Goal: Information Seeking & Learning: Learn about a topic

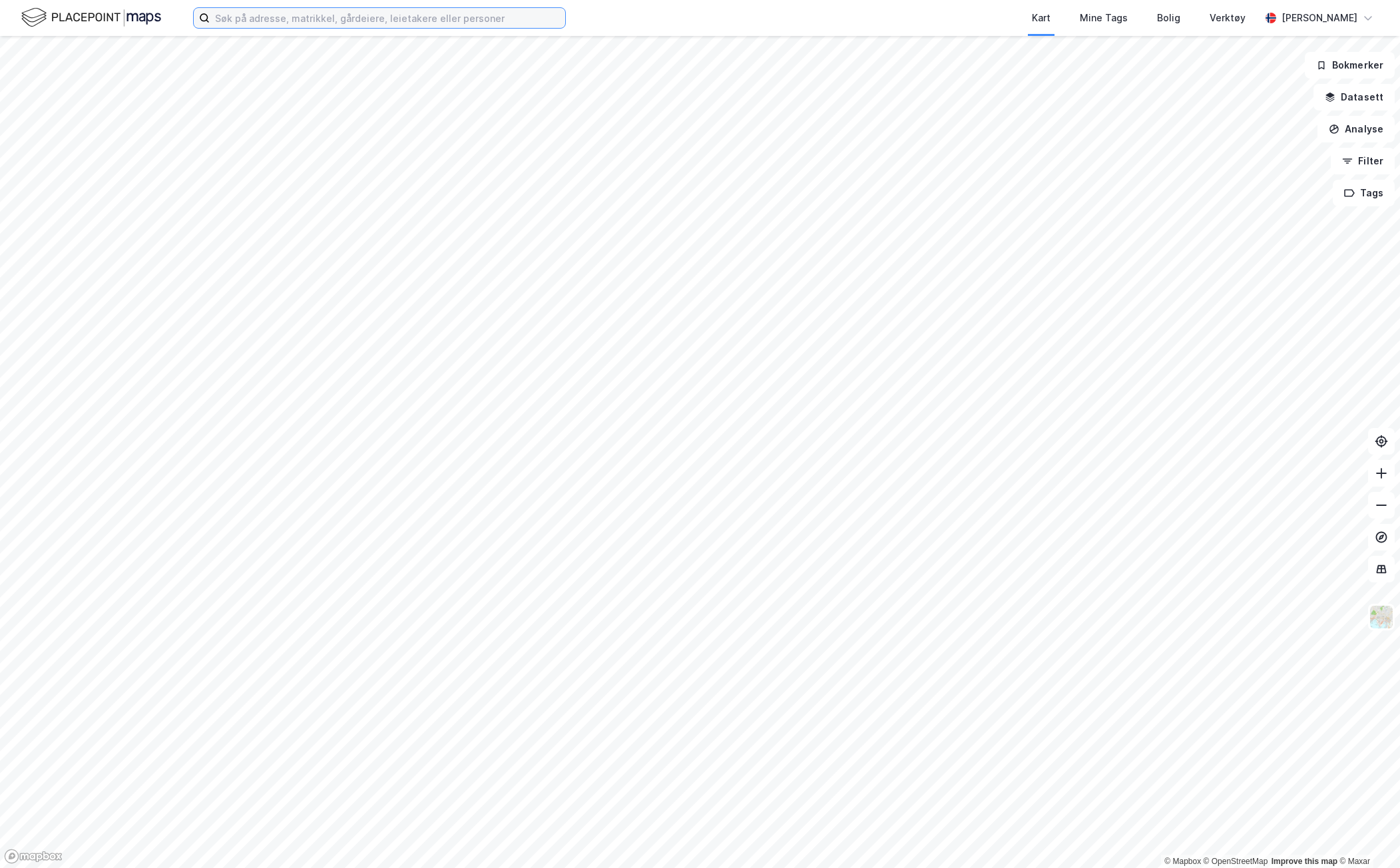
click at [279, 22] on input at bounding box center [387, 18] width 355 height 20
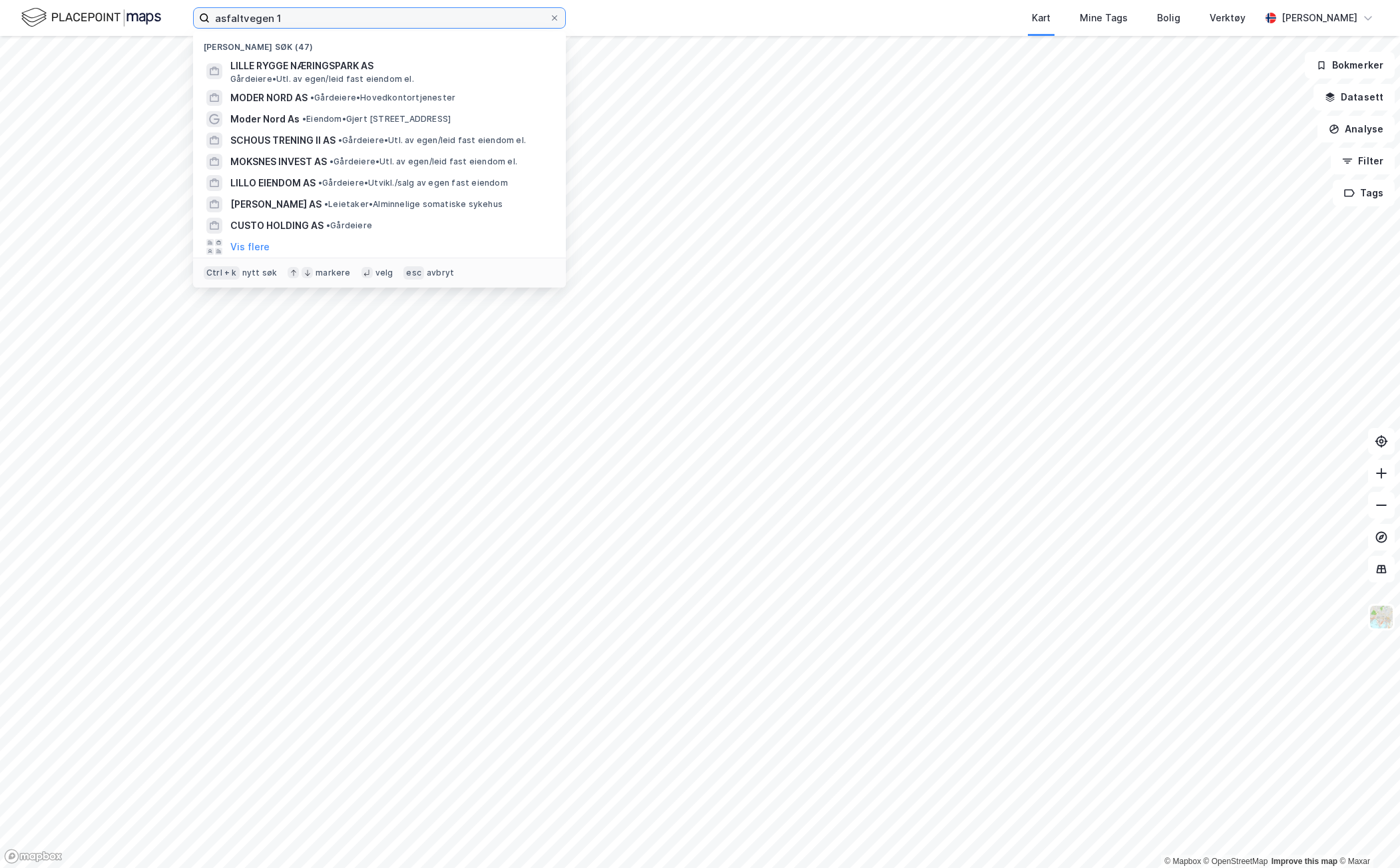
type input "asfaltvegen 1"
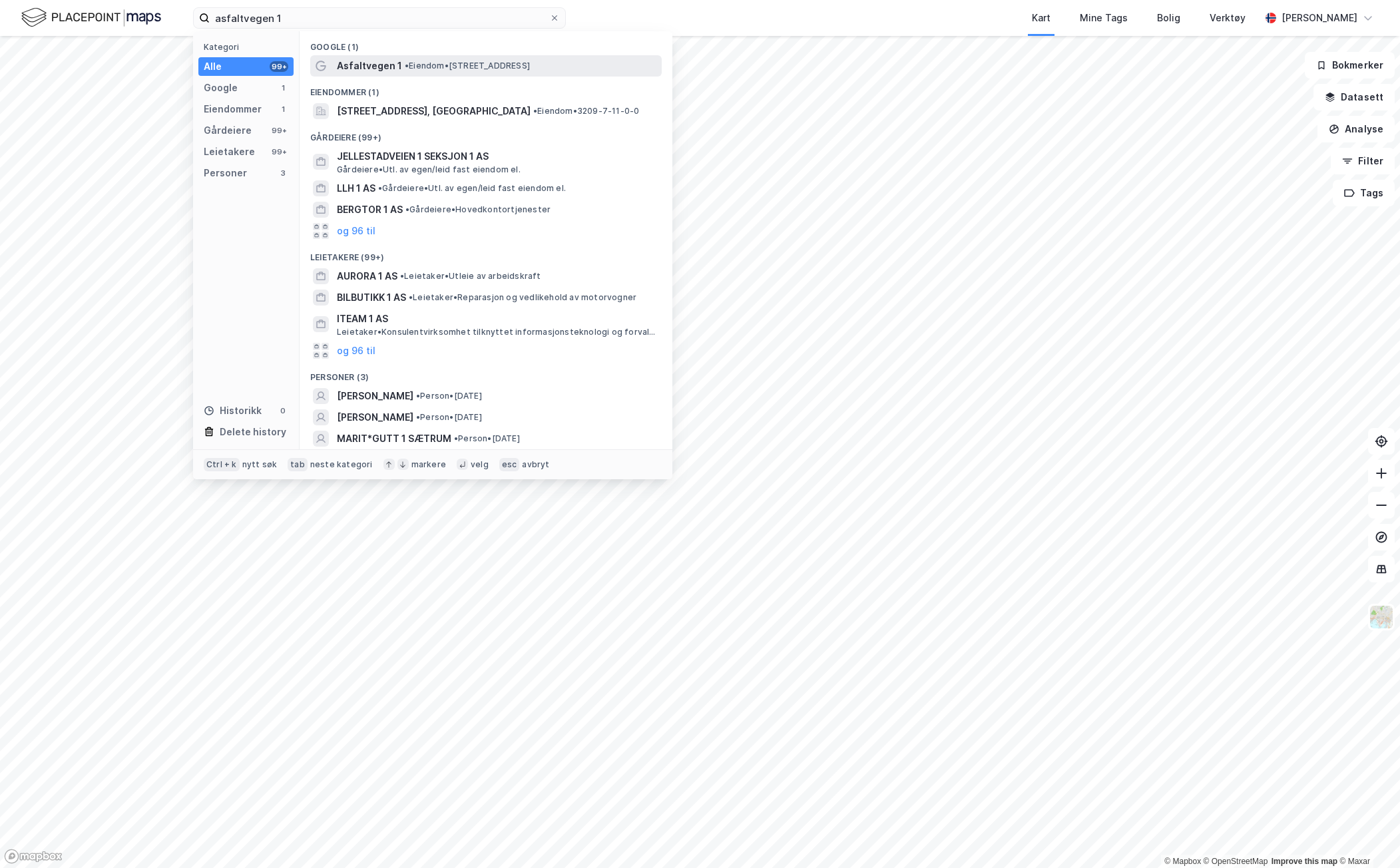
click at [358, 63] on span "Asfaltvegen 1" at bounding box center [369, 66] width 65 height 16
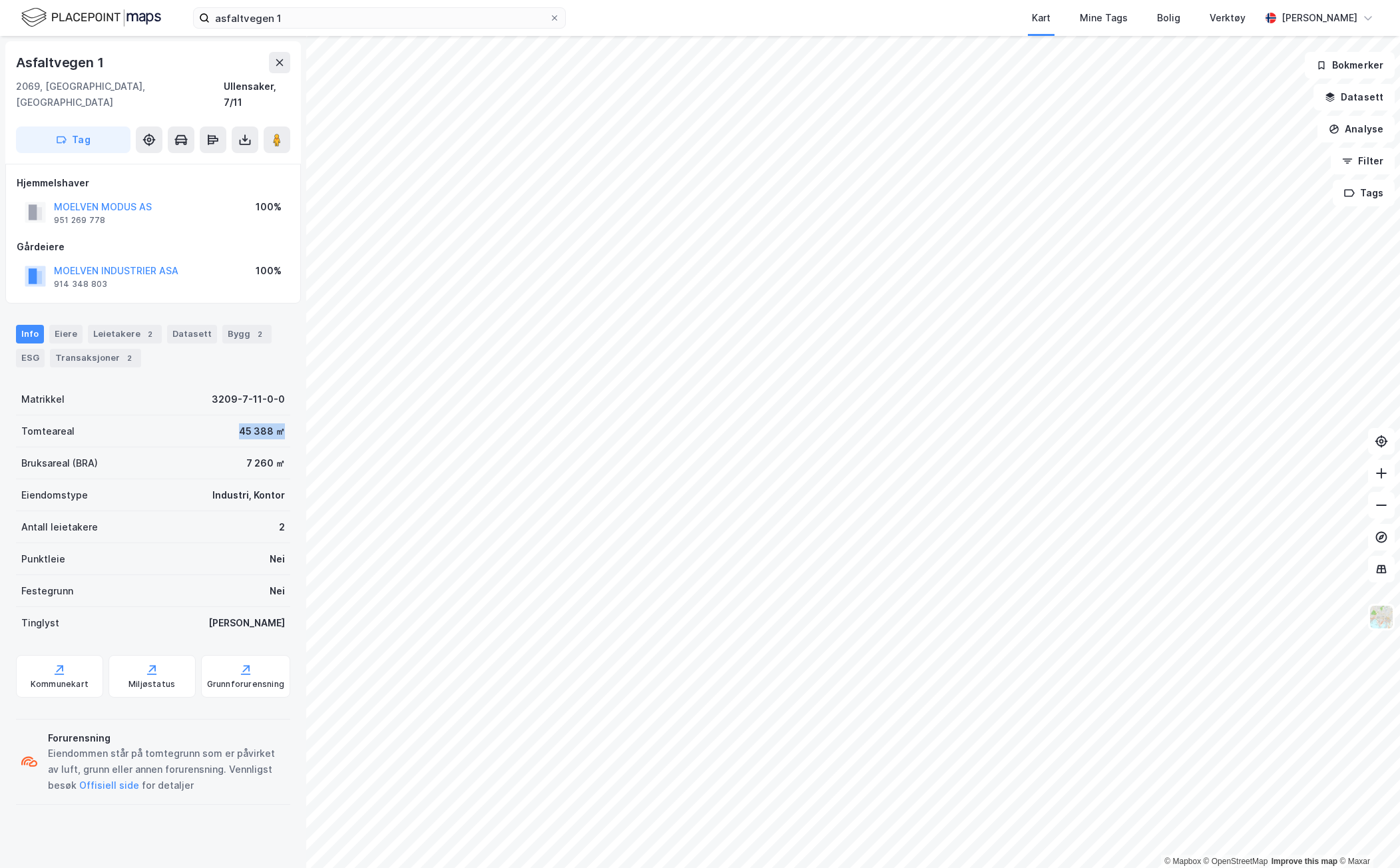
drag, startPoint x: 216, startPoint y: 415, endPoint x: 274, endPoint y: 404, distance: 59.0
click at [274, 415] on div "Tomteareal 45 388 ㎡" at bounding box center [153, 431] width 274 height 32
drag, startPoint x: 199, startPoint y: 446, endPoint x: 209, endPoint y: 442, distance: 10.8
click at [201, 448] on div "Bruksareal (BRA) 7 260 ㎡" at bounding box center [153, 464] width 274 height 32
drag, startPoint x: 246, startPoint y: 441, endPoint x: 294, endPoint y: 440, distance: 48.0
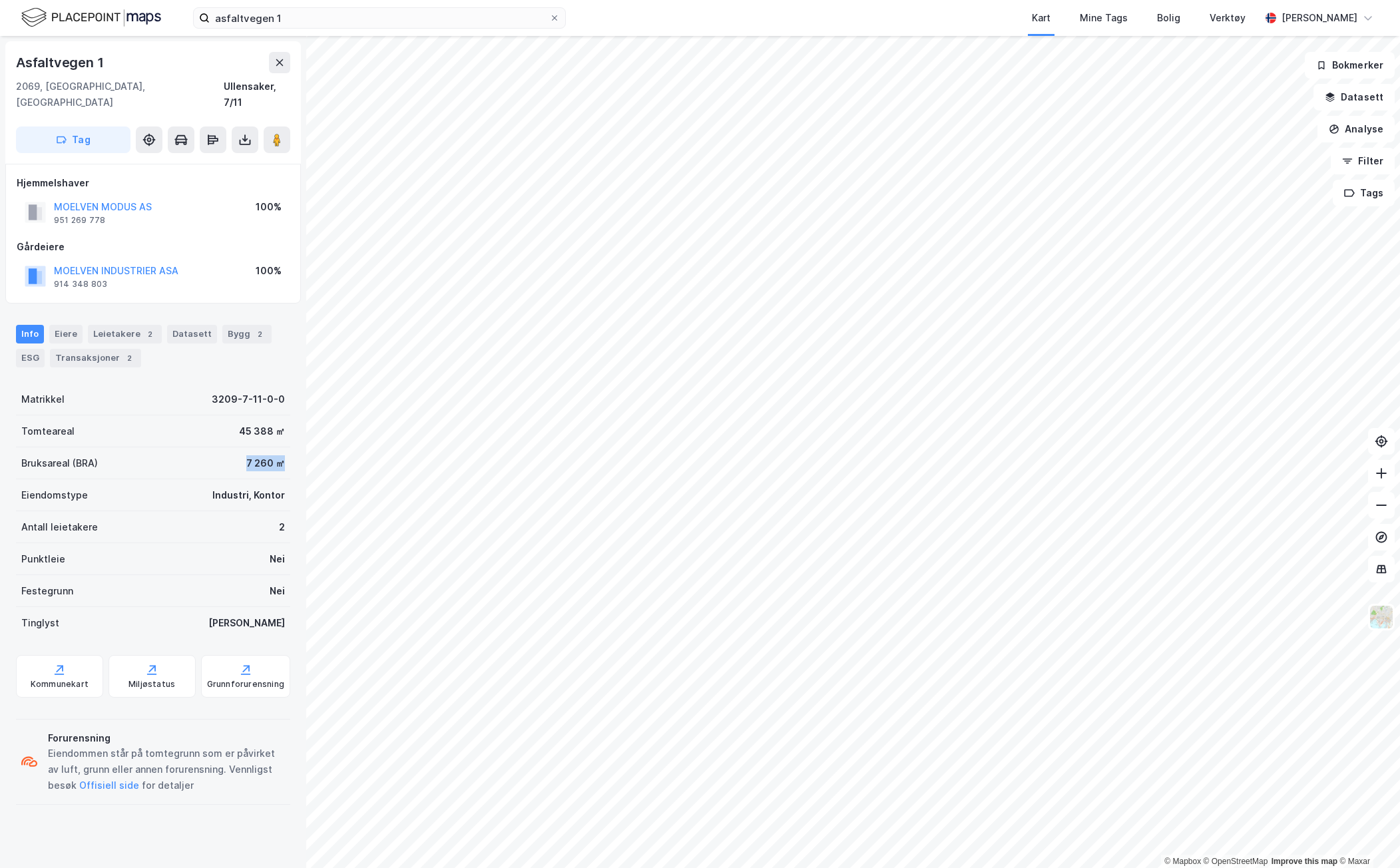
click at [294, 440] on div "Asfaltvegen 1 2069, [GEOGRAPHIC_DATA], [GEOGRAPHIC_DATA], 7/11 Tag Hjemmelshave…" at bounding box center [153, 452] width 307 height 832
click at [168, 543] on div "Punktleie Nei" at bounding box center [153, 559] width 274 height 32
drag, startPoint x: 223, startPoint y: 504, endPoint x: 287, endPoint y: 506, distance: 64.0
click at [287, 506] on div "Asfaltvegen 1 2069, [GEOGRAPHIC_DATA], [GEOGRAPHIC_DATA], 7/11 Tag Hjemmelshave…" at bounding box center [153, 452] width 307 height 832
click at [124, 325] on div "Leietakere 2" at bounding box center [124, 334] width 73 height 19
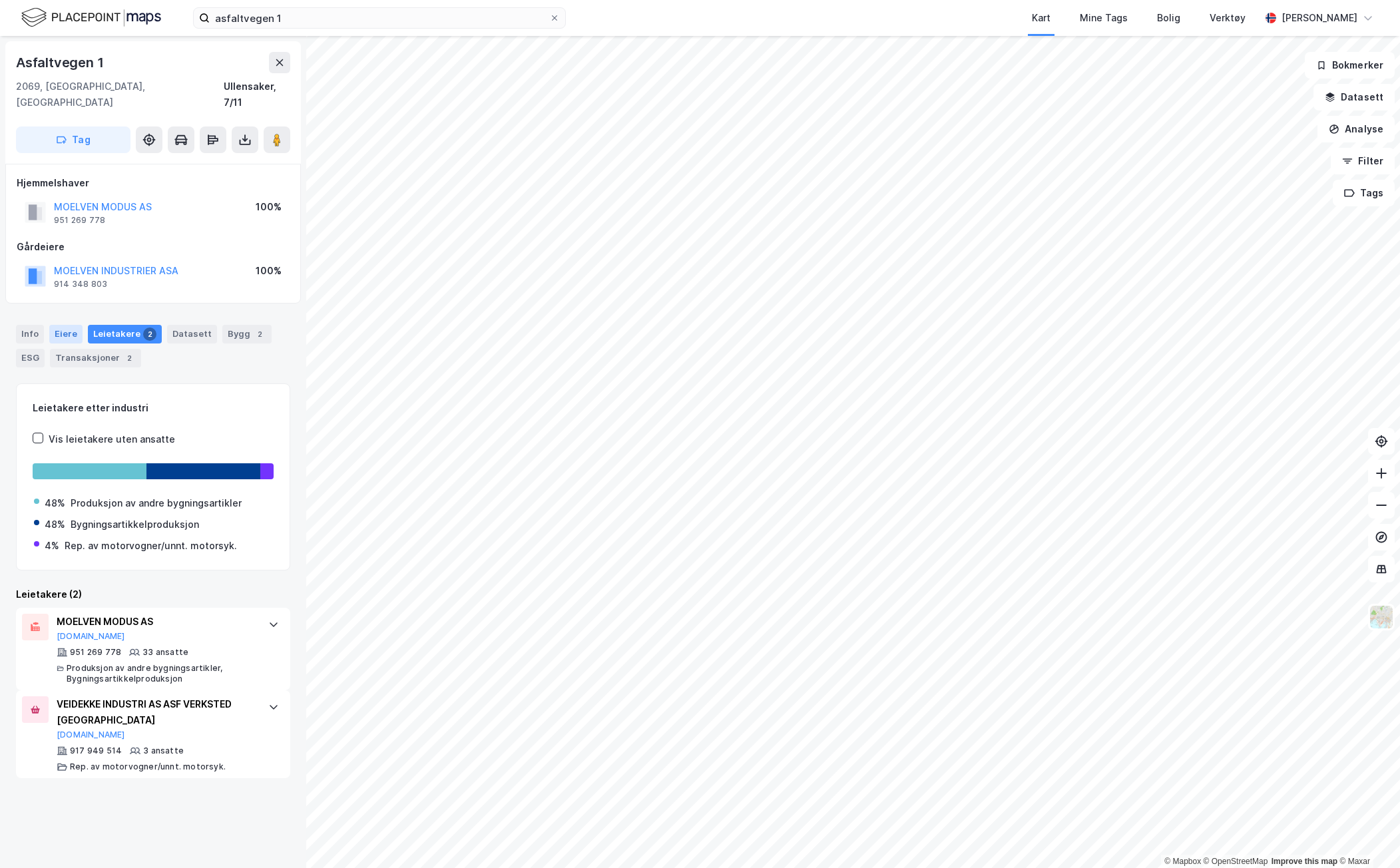
click at [62, 325] on div "Eiere" at bounding box center [65, 334] width 33 height 19
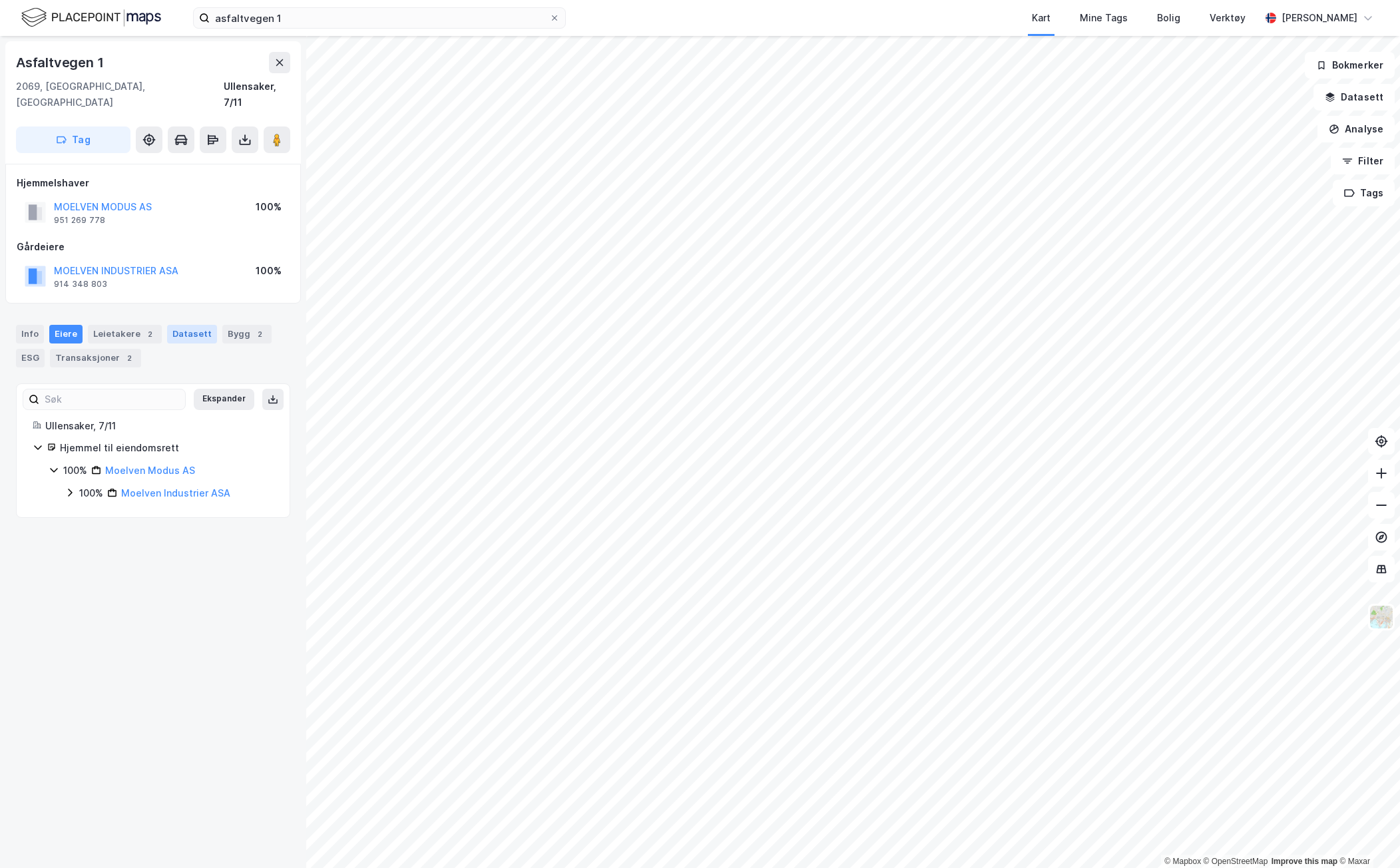
click at [184, 325] on div "Datasett" at bounding box center [192, 334] width 50 height 19
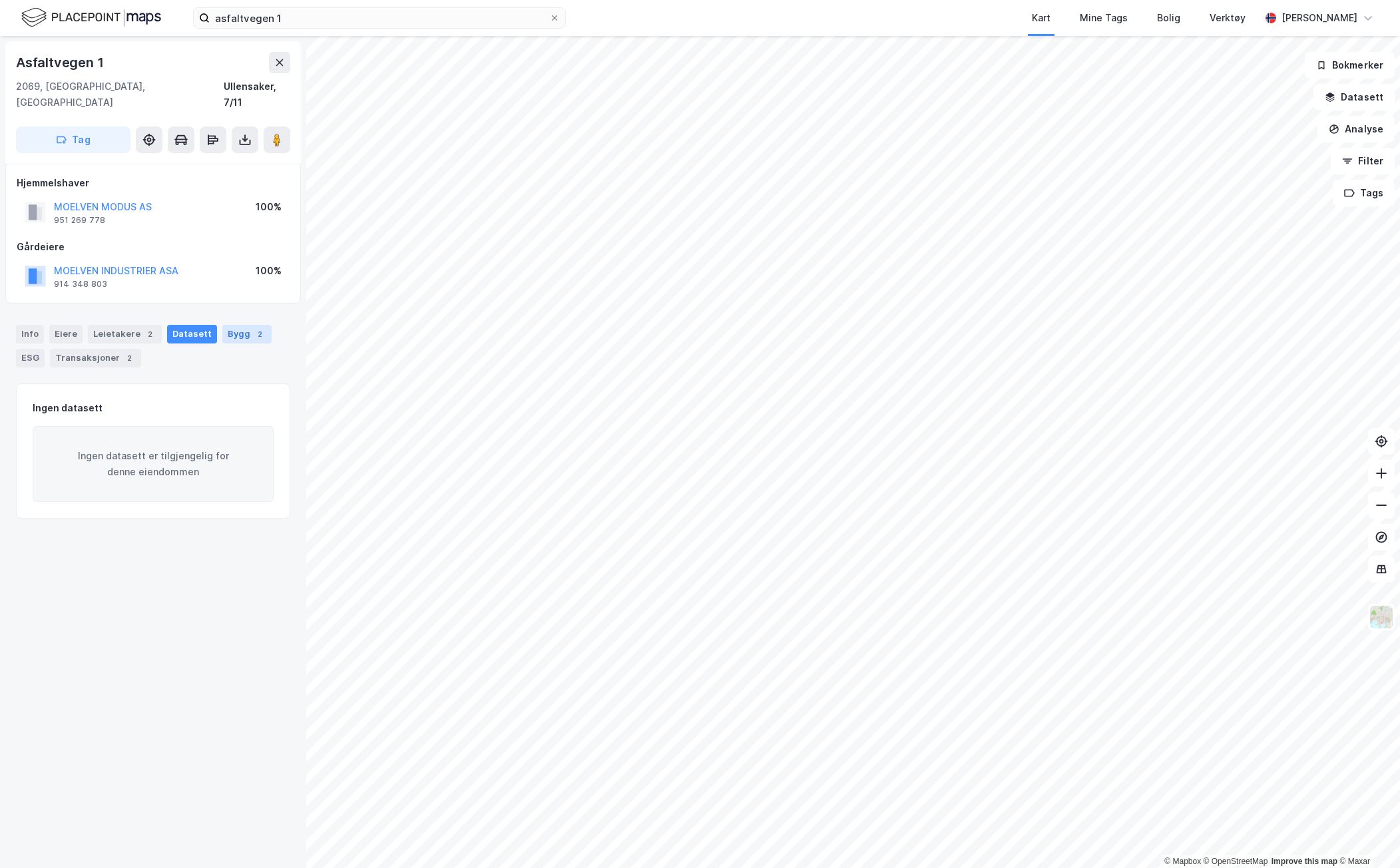
click at [253, 328] on div "2" at bounding box center [260, 334] width 14 height 14
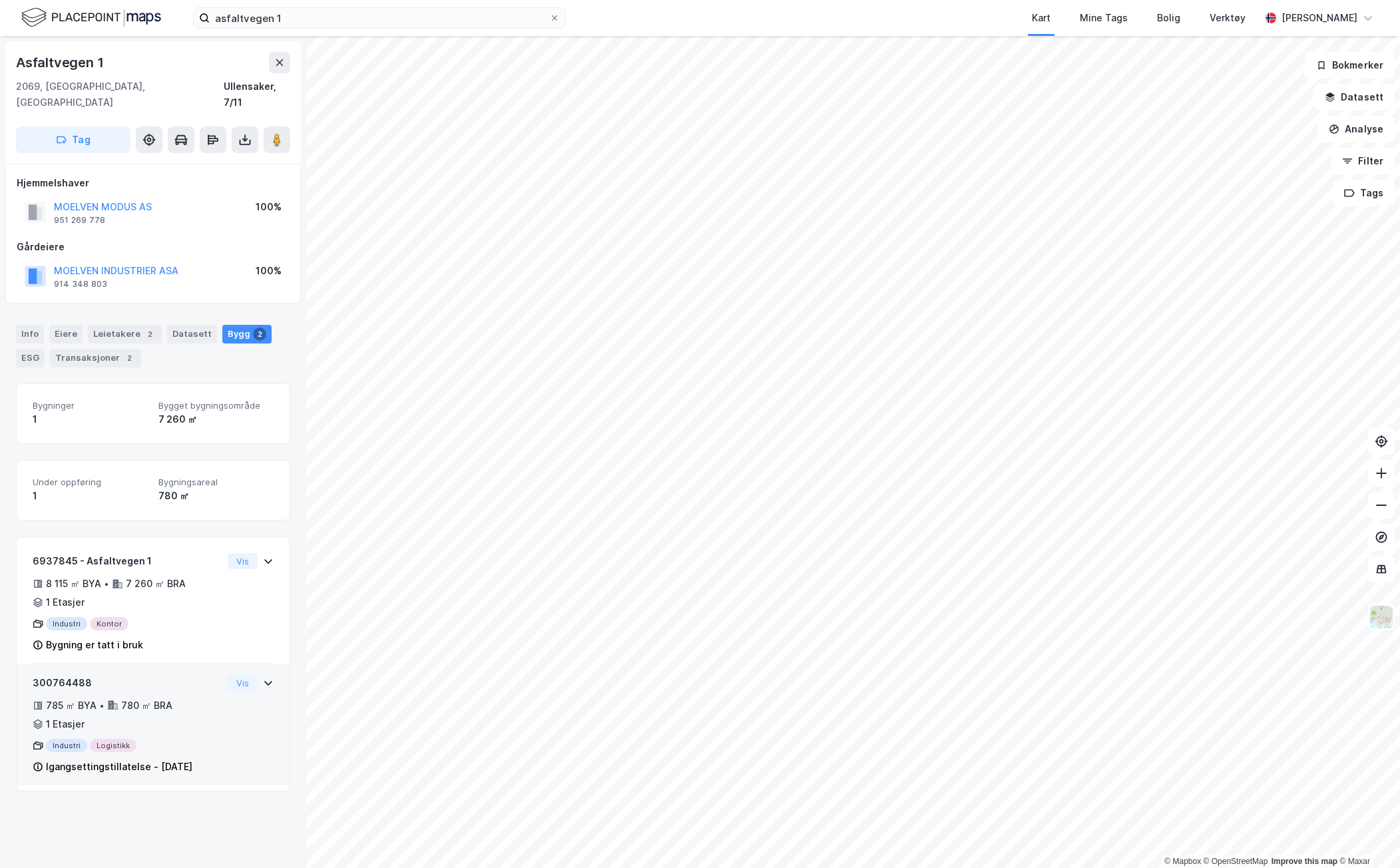
click at [183, 679] on div "300764488 785 ㎡ BYA • 780 ㎡ BRA • 1 Etasjer Industri Logistikk Igangsettingstil…" at bounding box center [128, 724] width 190 height 100
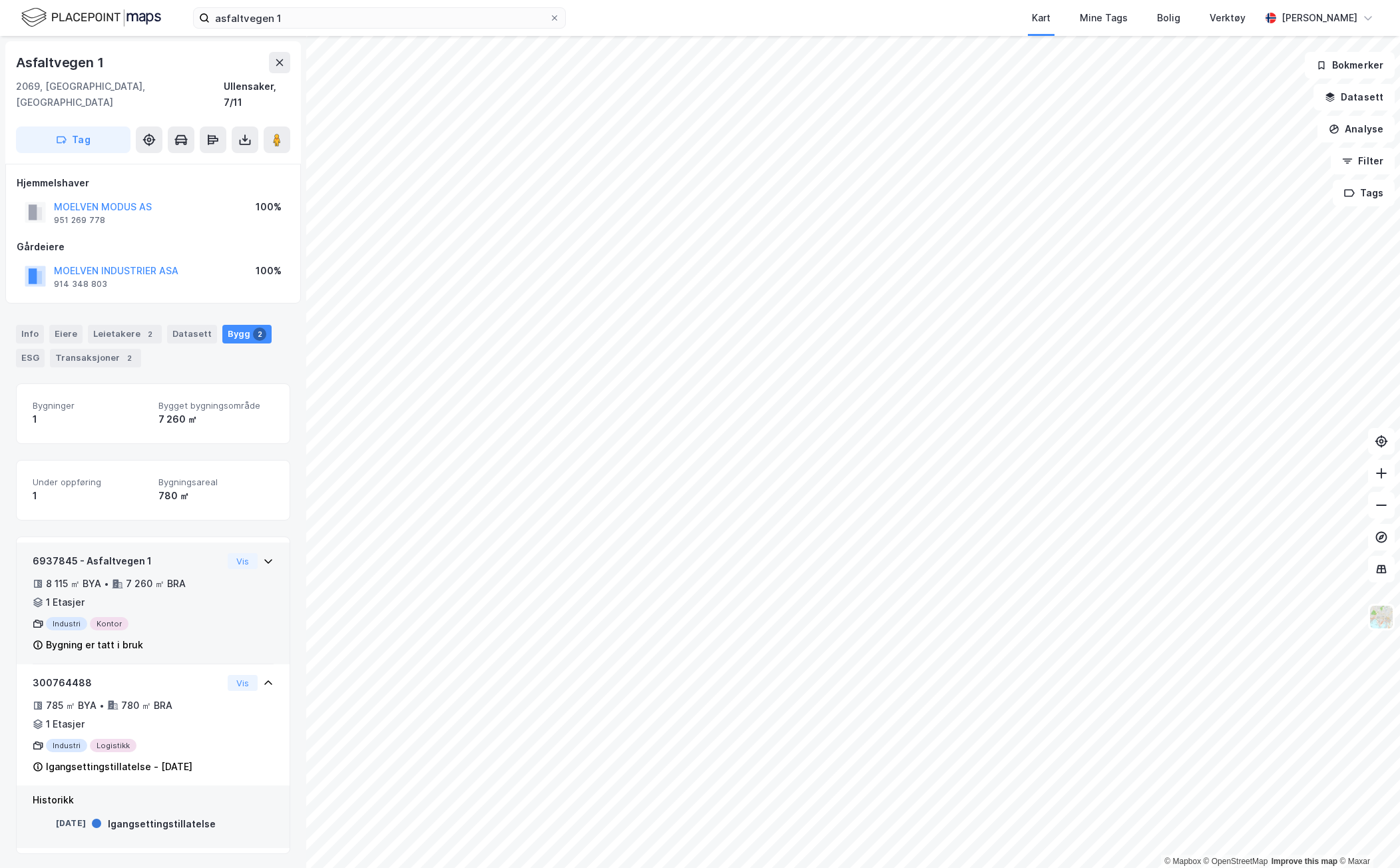
click at [219, 601] on div "6937845 - Asfaltvegen 1 8 115 ㎡ BYA • 7 260 ㎡ BRA • 1 Etasjer Industri Kontor B…" at bounding box center [153, 609] width 241 height 111
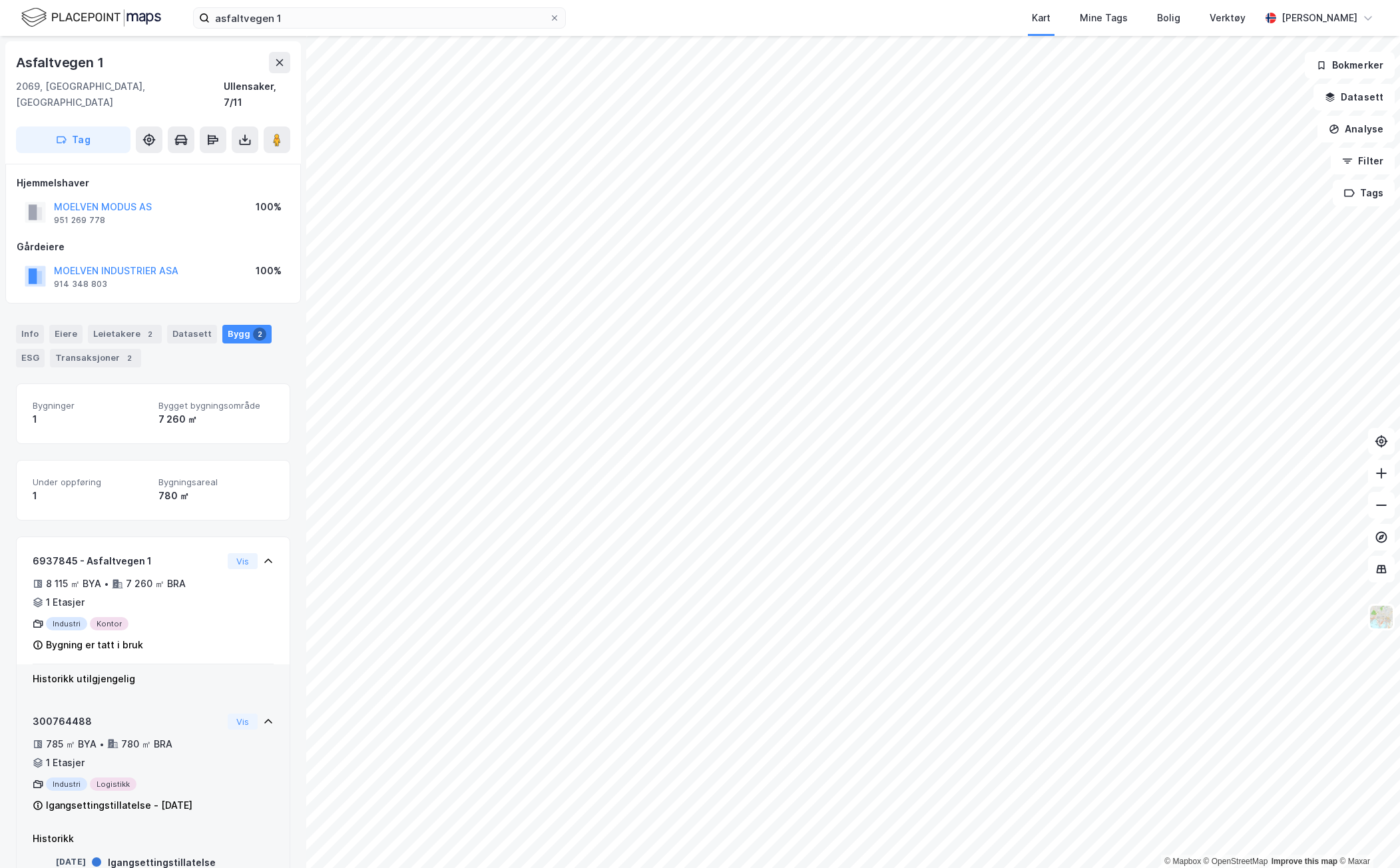
click at [198, 746] on div "785 ㎡ BYA • 780 ㎡ BRA • 1 Etasjer" at bounding box center [128, 753] width 190 height 35
click at [197, 745] on div "785 ㎡ BYA • 780 ㎡ BRA • 1 Etasjer" at bounding box center [128, 753] width 190 height 35
click at [241, 133] on icon at bounding box center [245, 140] width 14 height 14
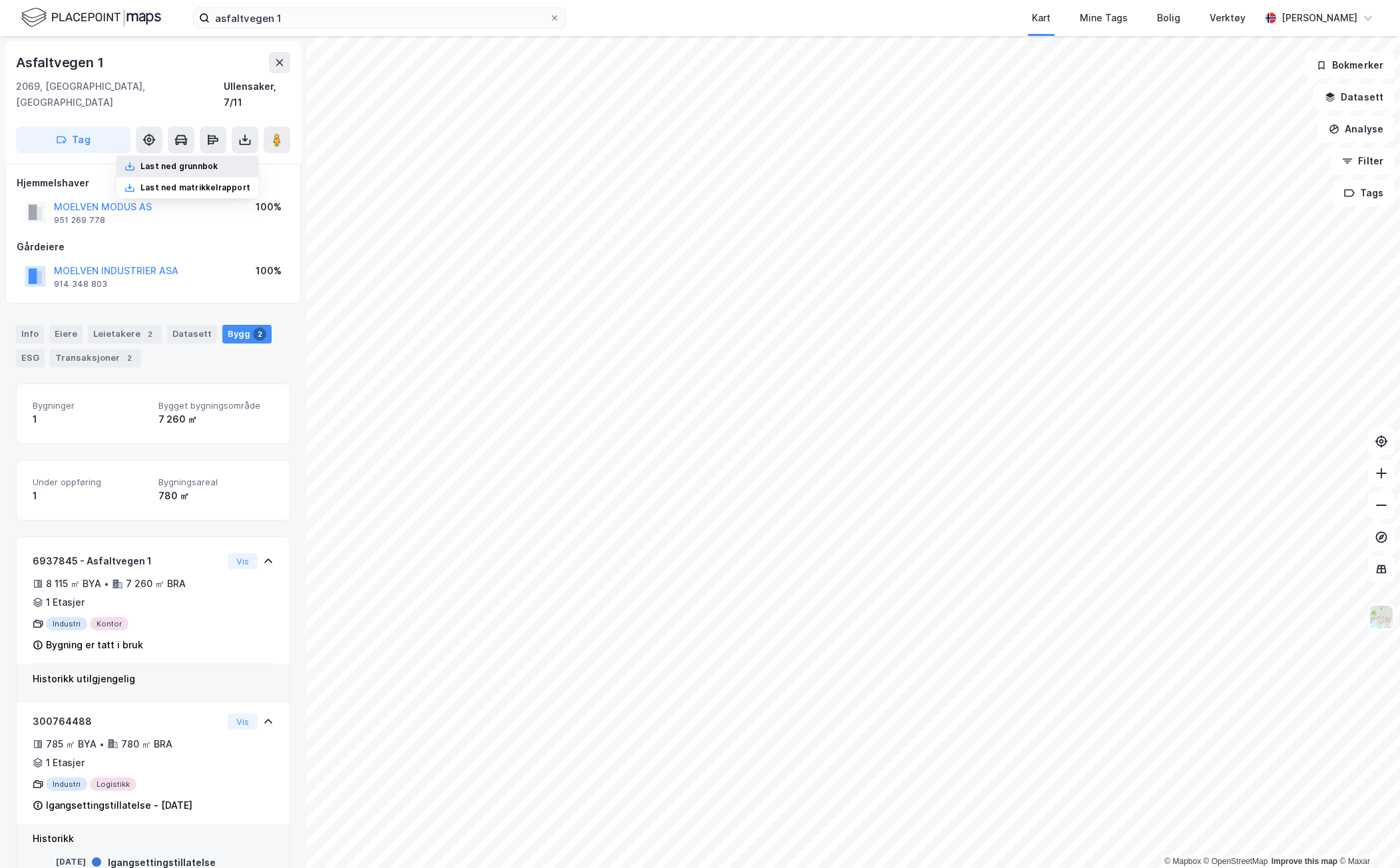
click at [211, 161] on div "Last ned grunnbok" at bounding box center [178, 166] width 77 height 11
click at [220, 239] on div "Gårdeiere" at bounding box center [153, 247] width 273 height 16
click at [215, 135] on icon at bounding box center [211, 137] width 8 height 4
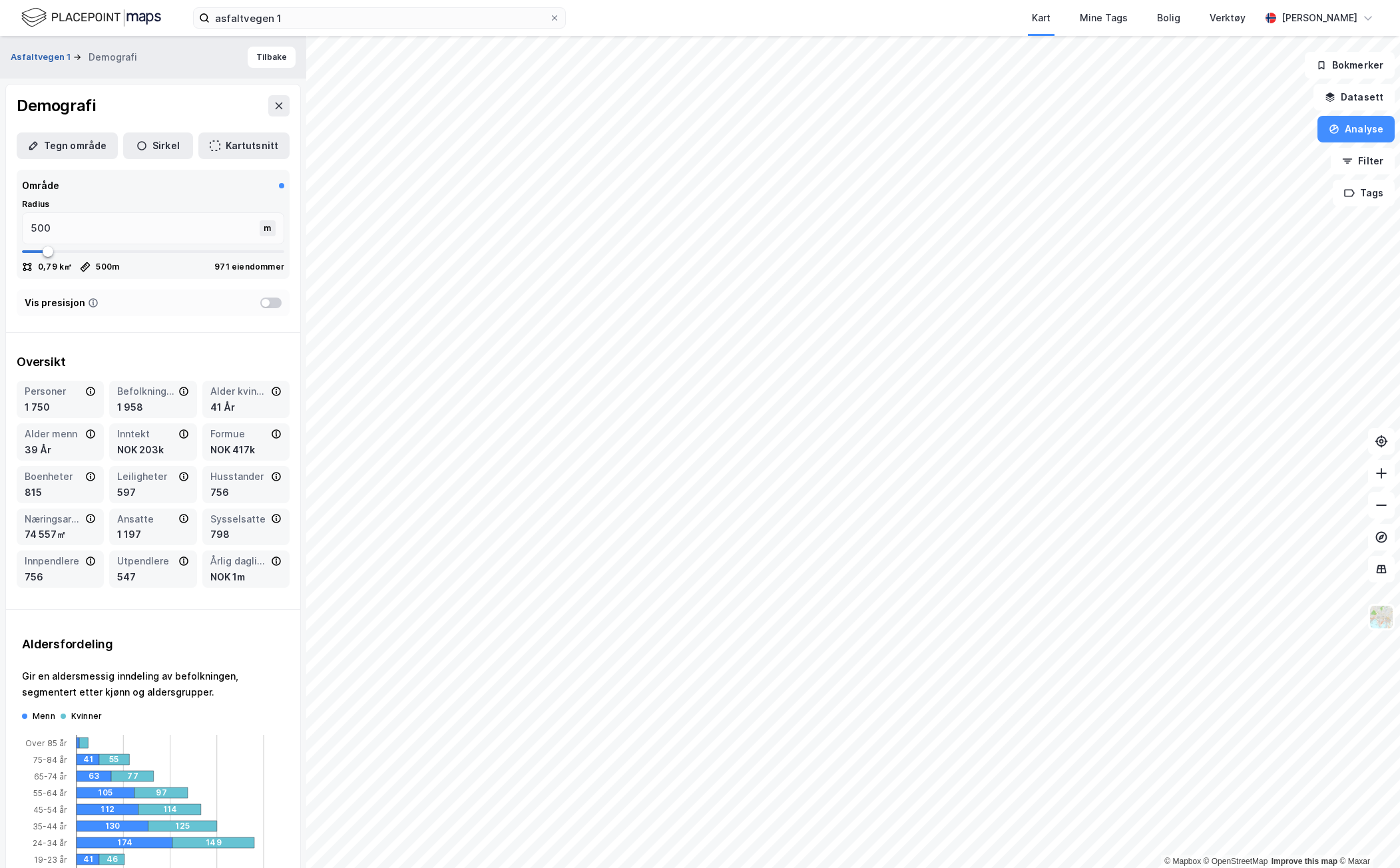
click at [43, 55] on button "Asfaltvegen 1" at bounding box center [42, 57] width 62 height 14
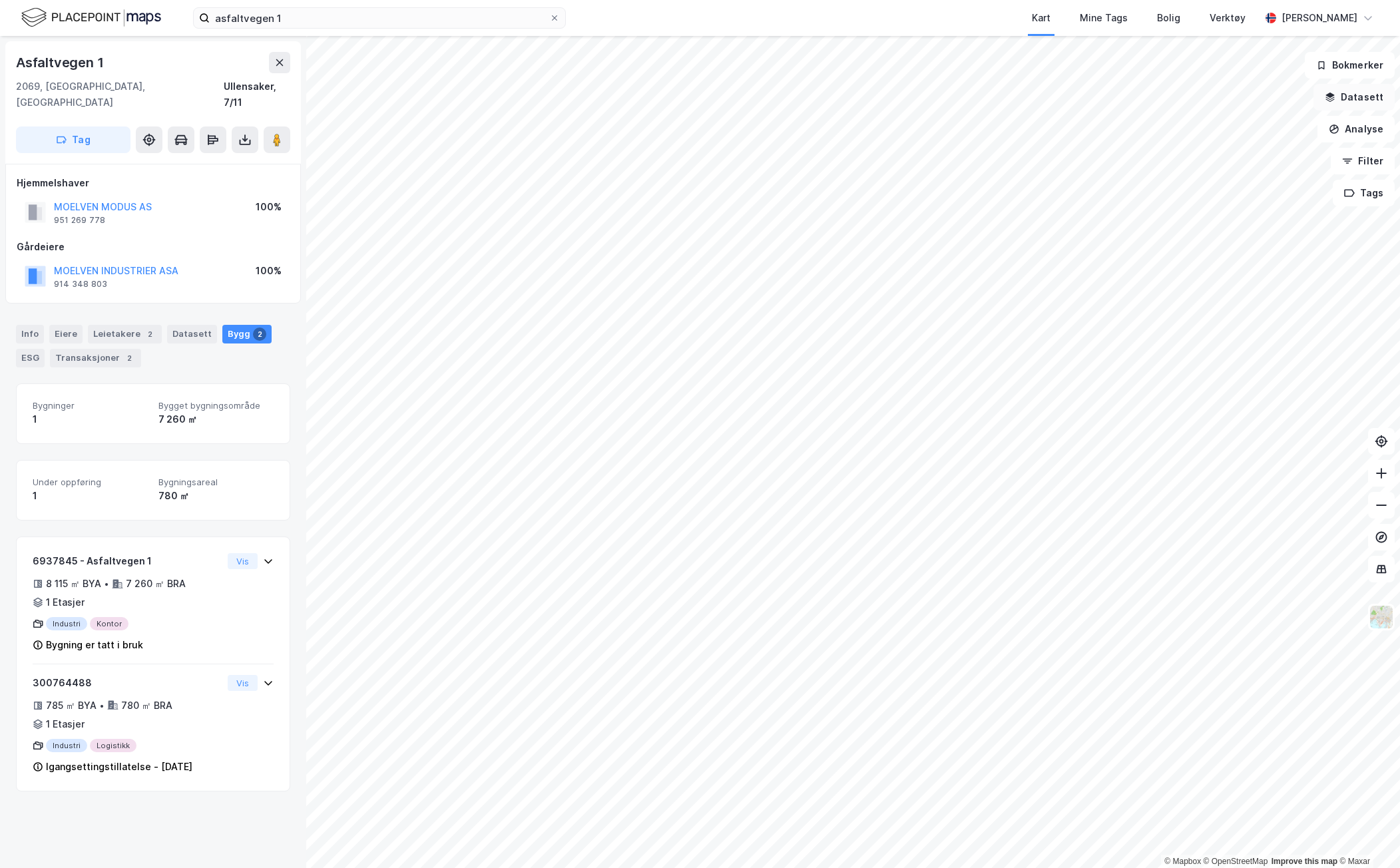
click at [1352, 100] on button "Datasett" at bounding box center [1354, 97] width 81 height 27
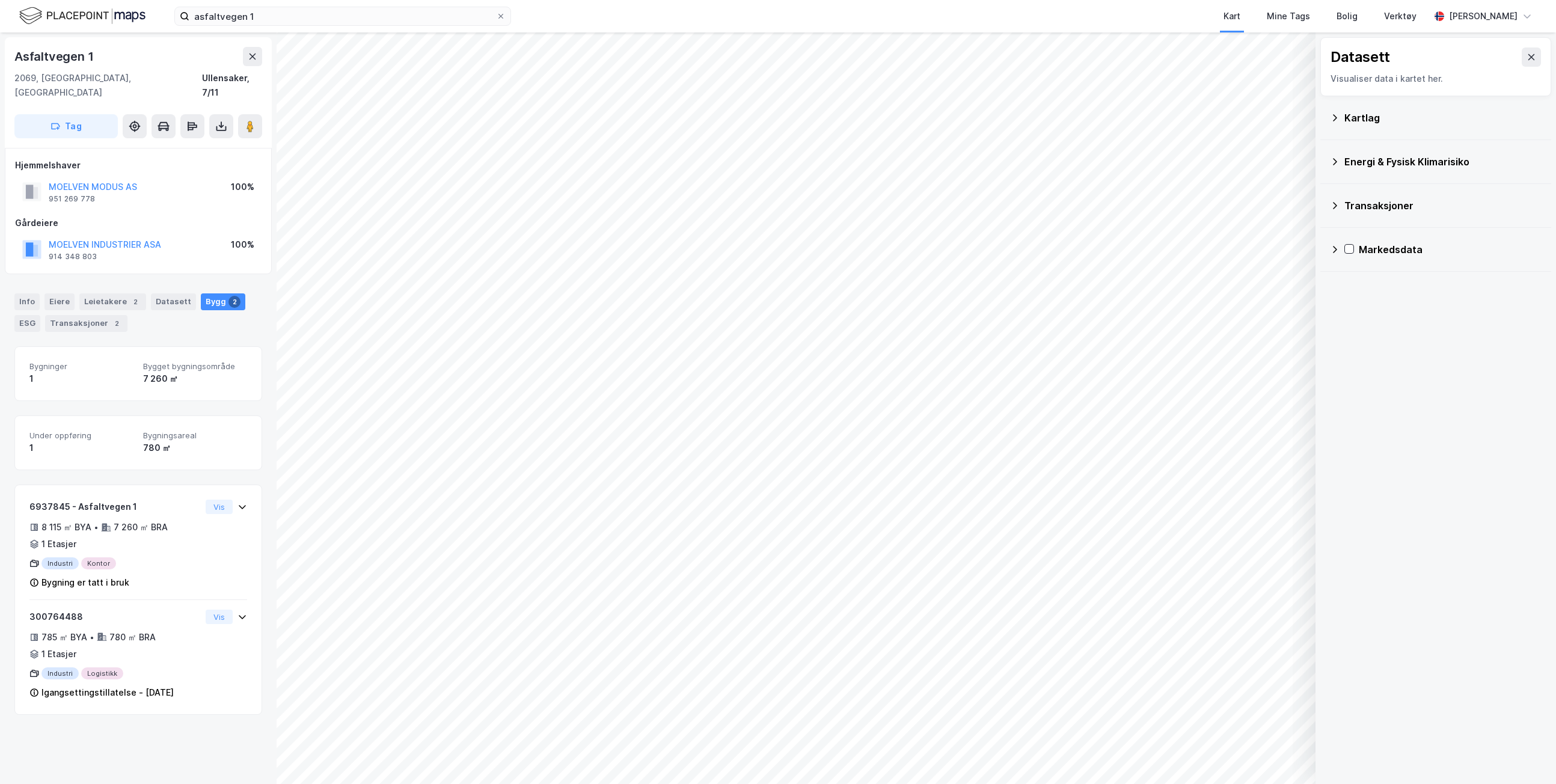
click at [1221, 115] on icon at bounding box center [1335, 117] width 10 height 10
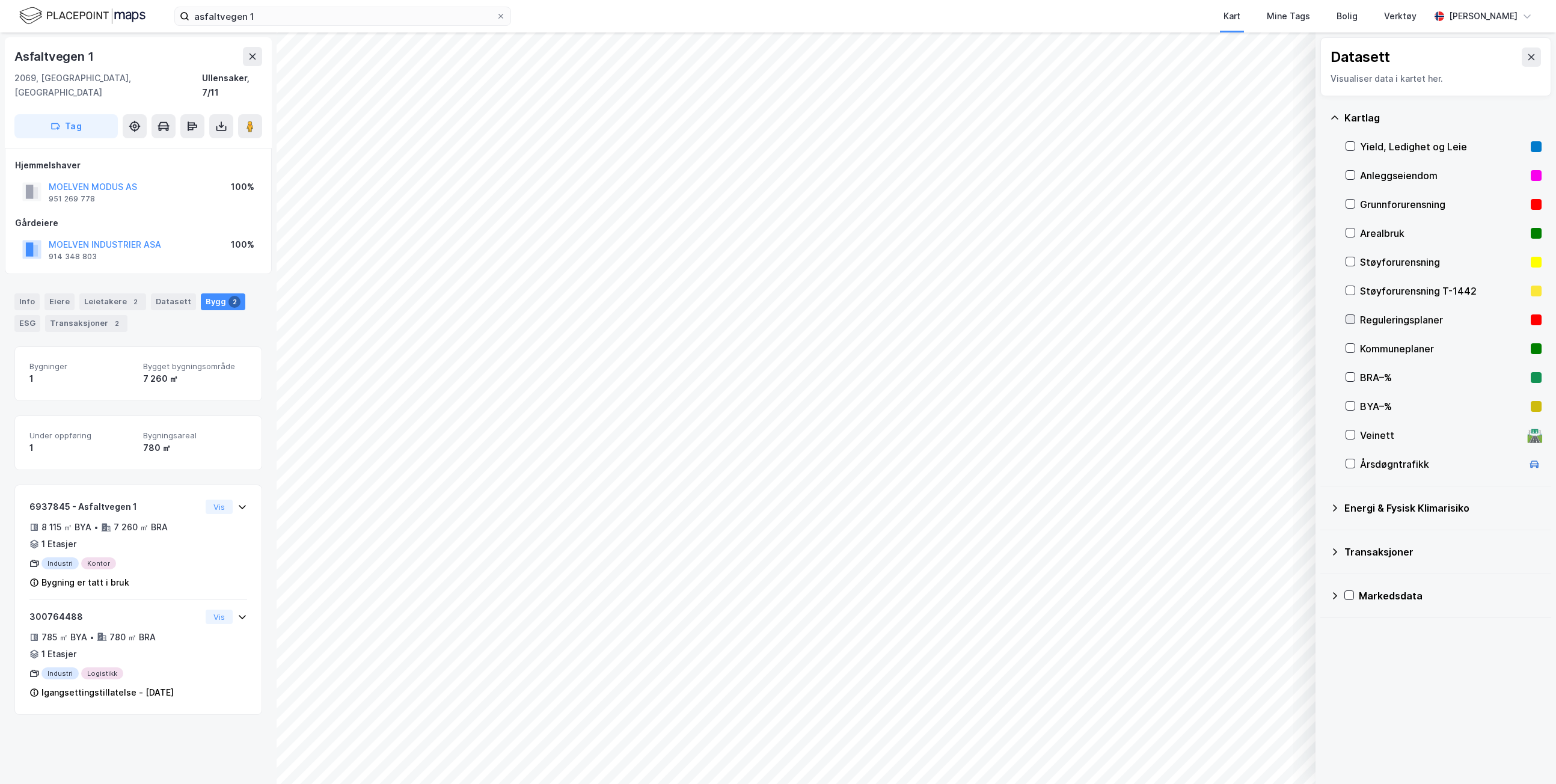
click at [1221, 322] on icon at bounding box center [1350, 319] width 8 height 8
click at [1221, 323] on icon at bounding box center [1350, 319] width 8 height 8
click at [1221, 343] on div at bounding box center [1350, 348] width 10 height 10
click at [1221, 504] on icon at bounding box center [1335, 508] width 10 height 10
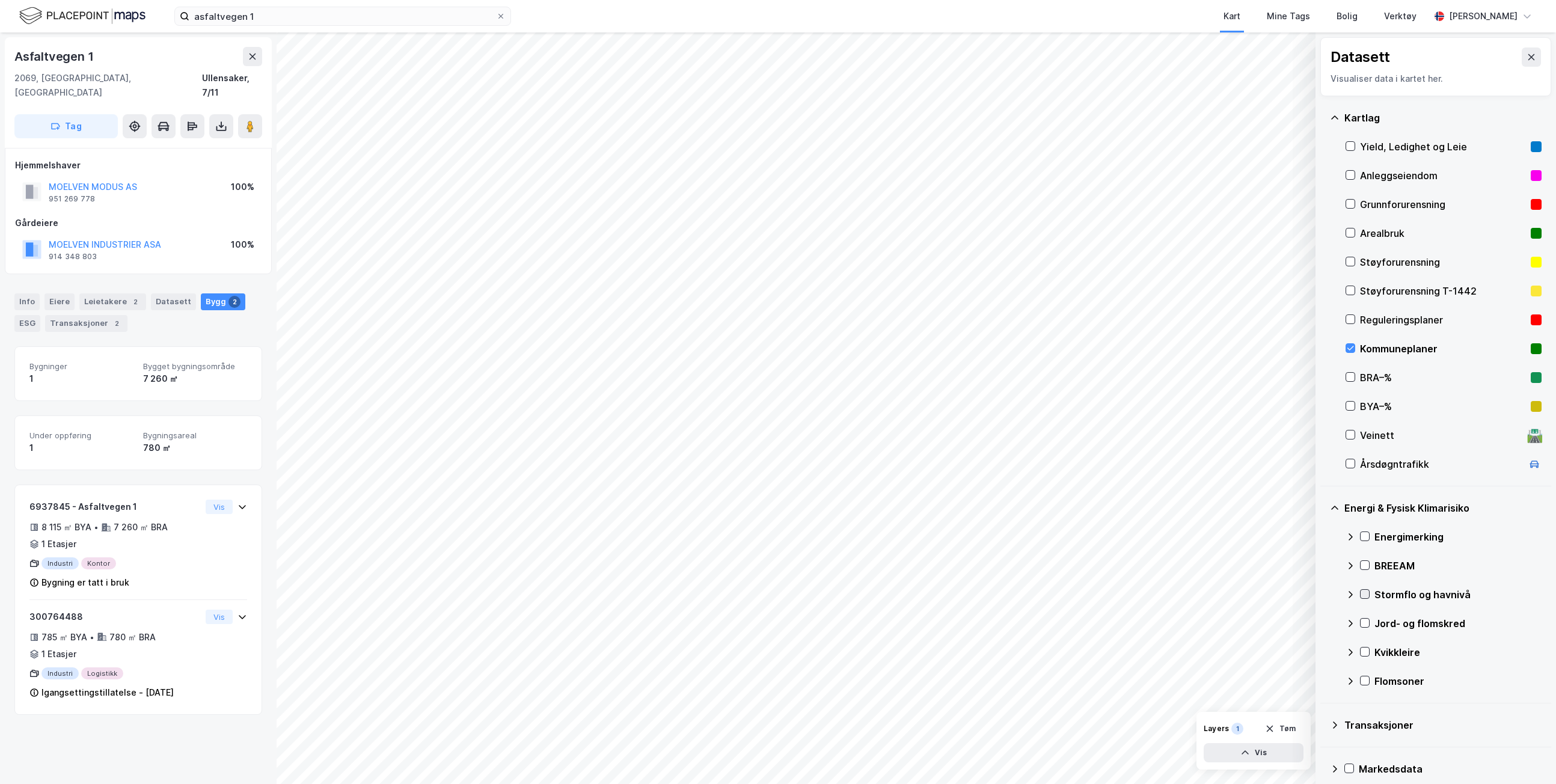
click at [1221, 592] on icon at bounding box center [1365, 593] width 8 height 8
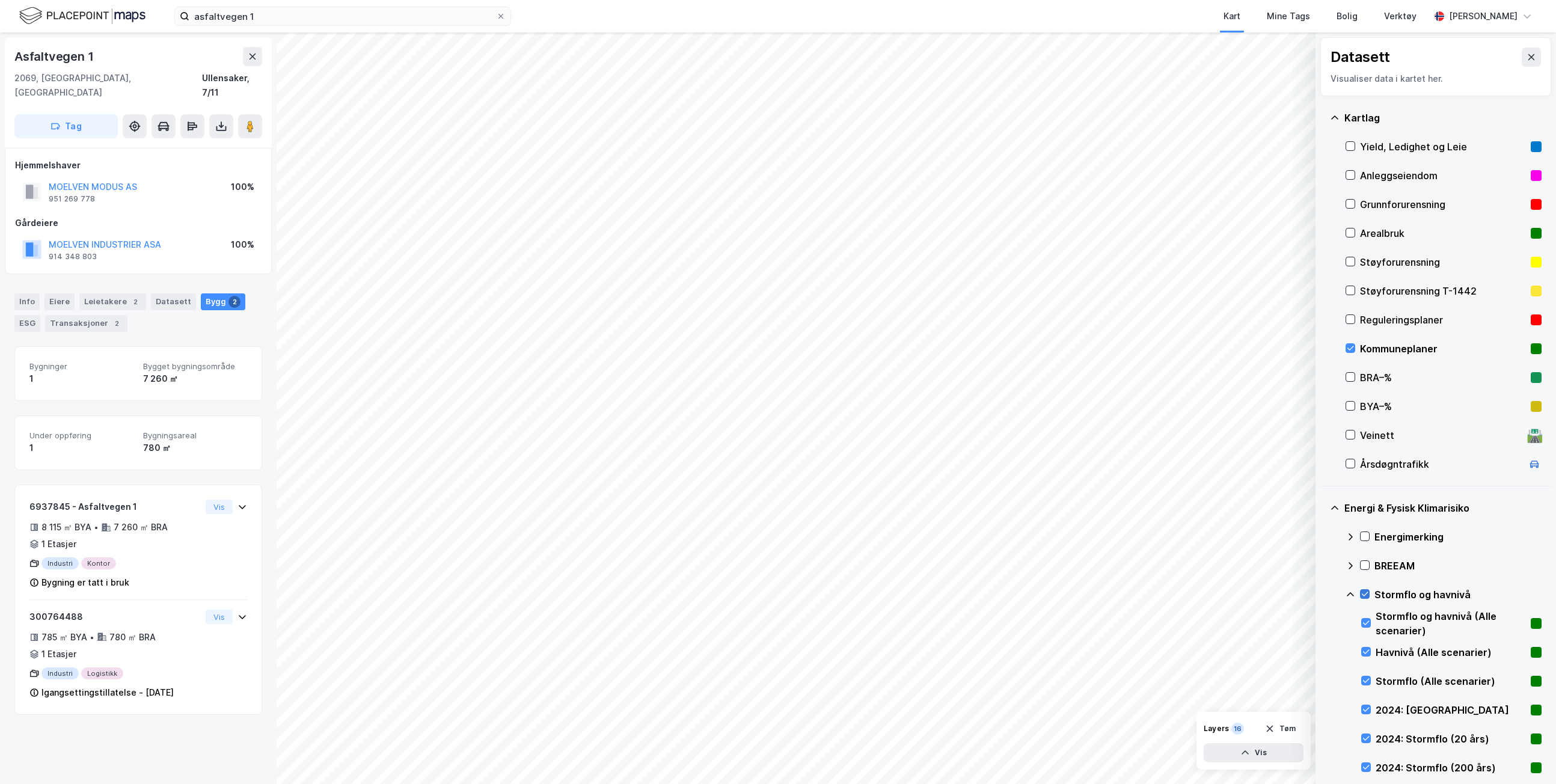
click at [1221, 592] on icon at bounding box center [1365, 593] width 8 height 8
click at [1221, 592] on icon at bounding box center [1350, 594] width 10 height 10
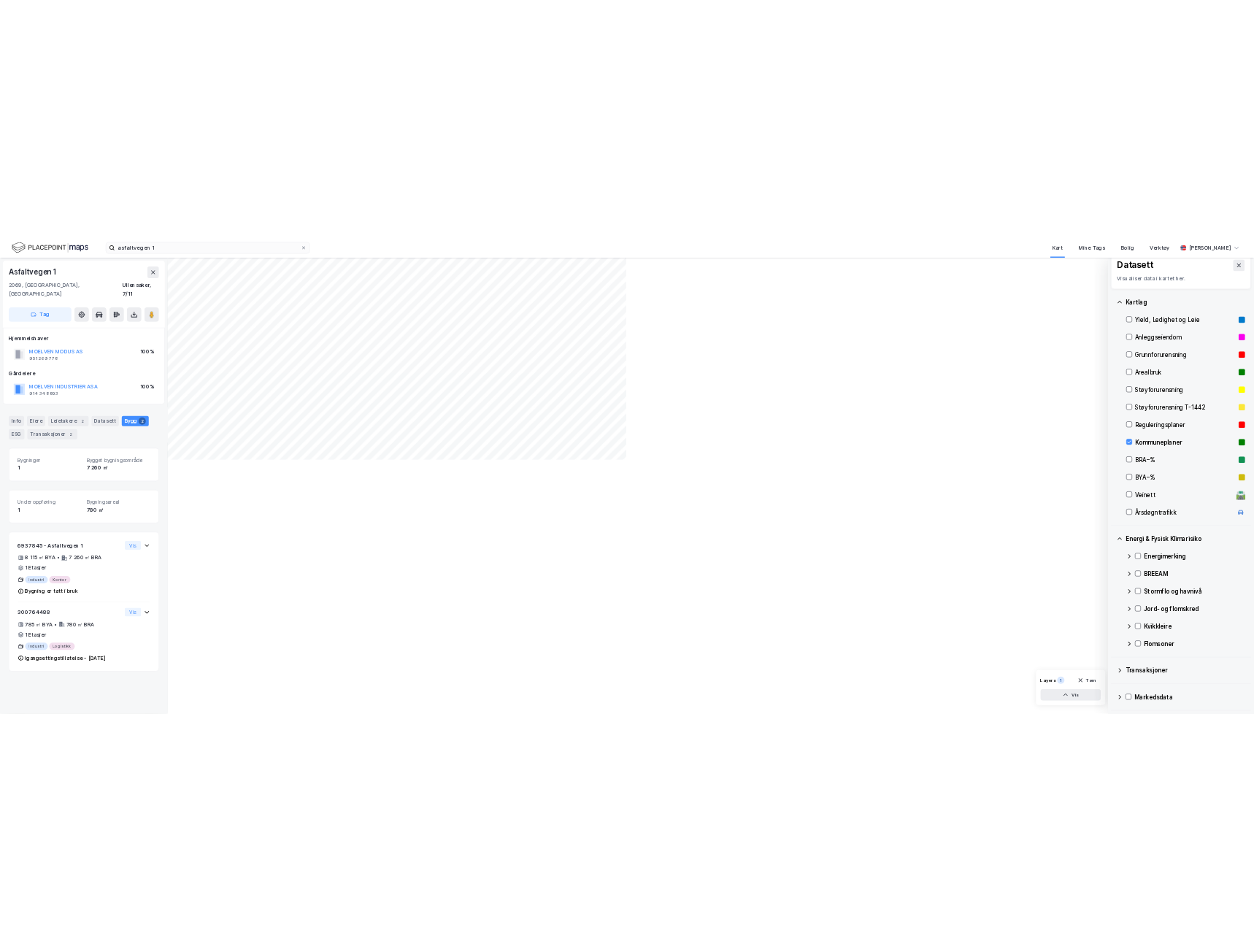
scroll to position [14, 0]
